Goal: Navigation & Orientation: Find specific page/section

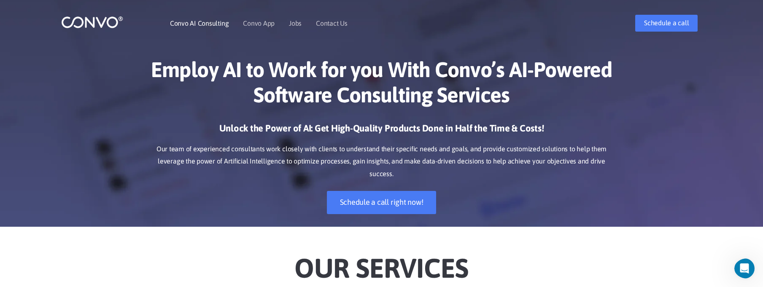
click at [205, 23] on link "Convo AI Consulting" at bounding box center [199, 23] width 59 height 7
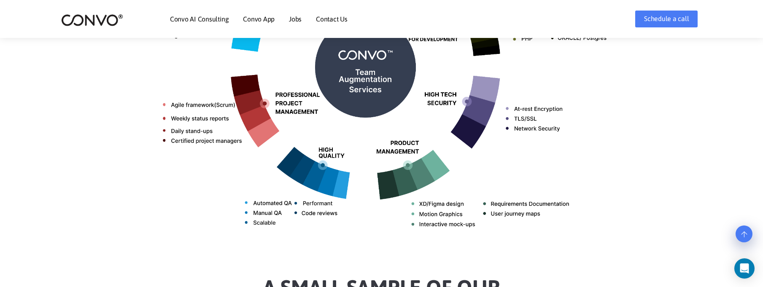
scroll to position [473, 0]
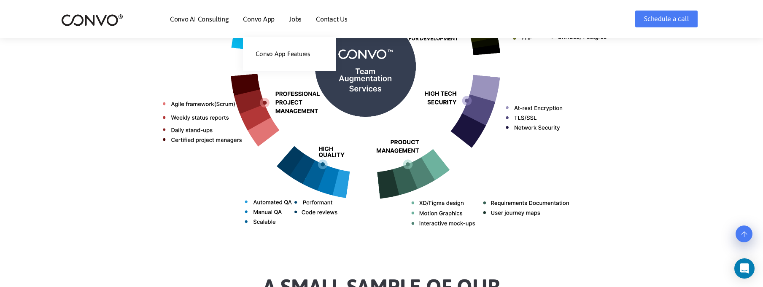
click at [265, 16] on link "Convo App" at bounding box center [259, 19] width 32 height 7
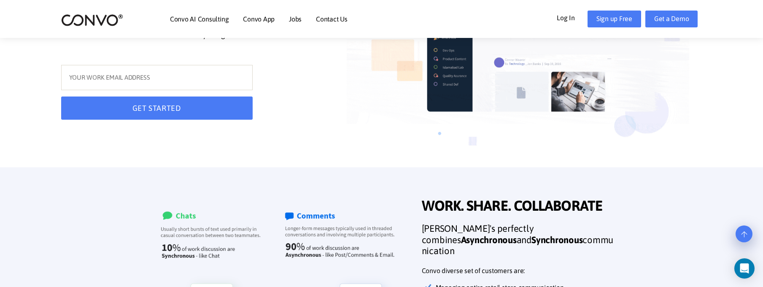
scroll to position [137, 0]
